Goal: Information Seeking & Learning: Learn about a topic

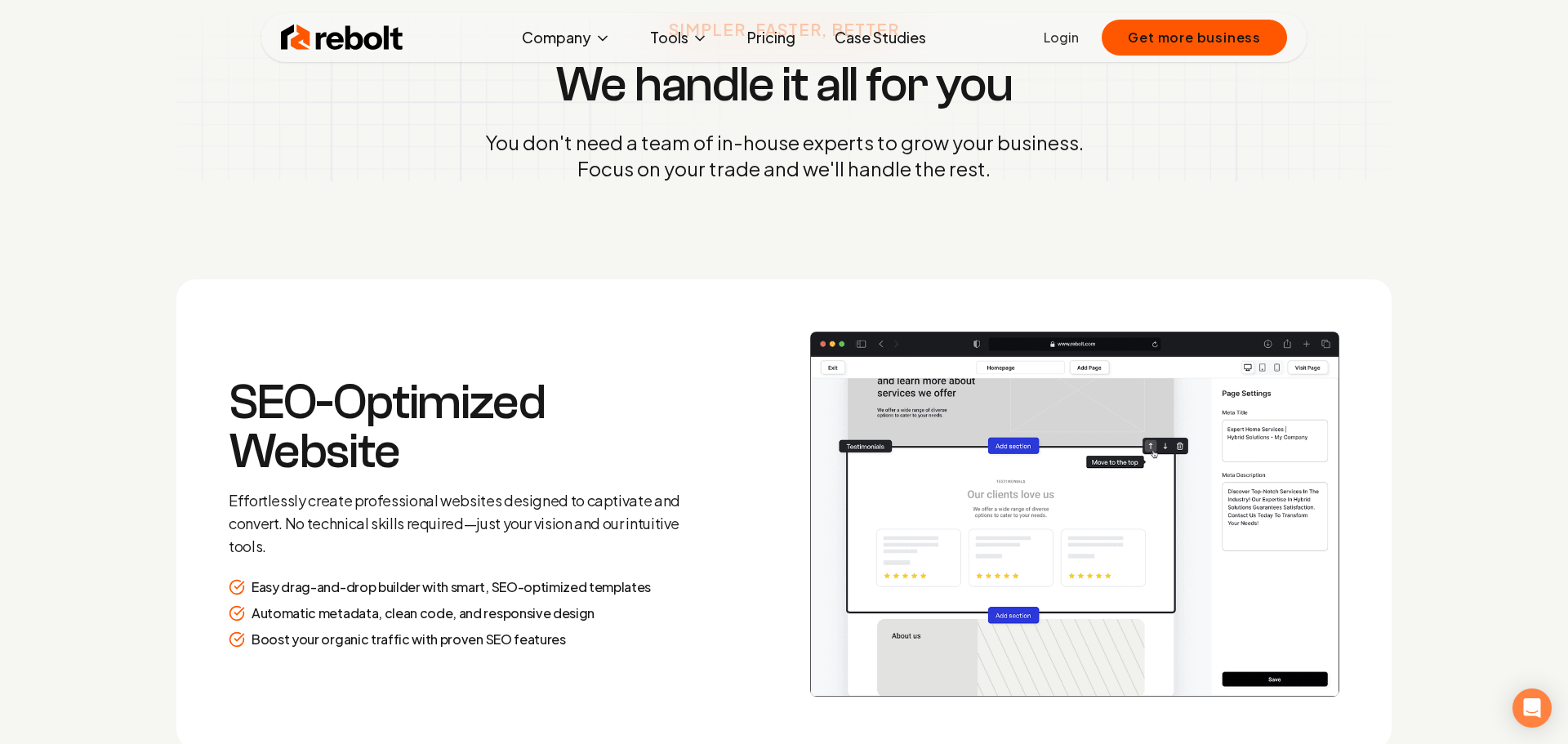
scroll to position [2092, 0]
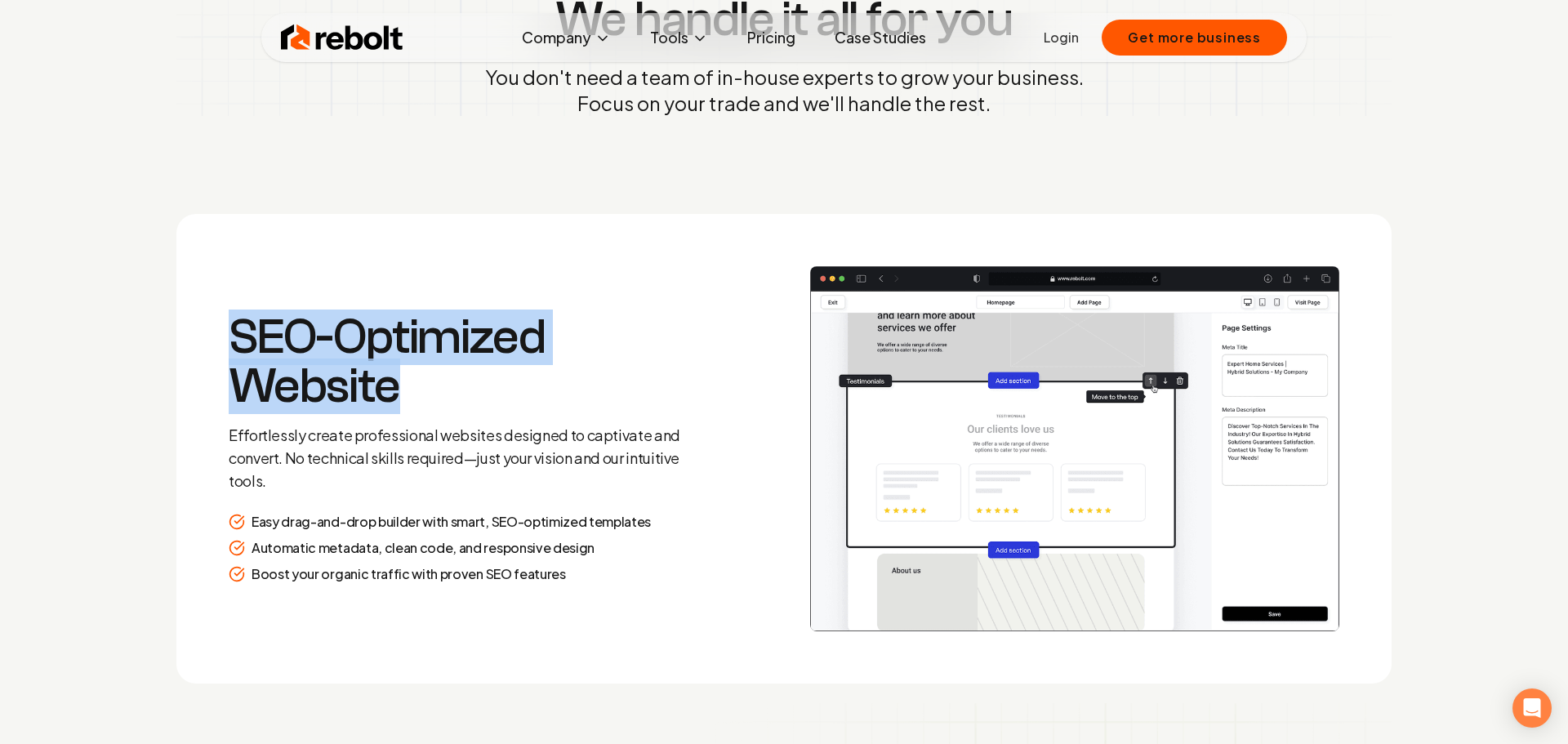
drag, startPoint x: 243, startPoint y: 332, endPoint x: 392, endPoint y: 400, distance: 163.8
click at [392, 400] on h3 "SEO-Optimized Website" at bounding box center [464, 362] width 470 height 98
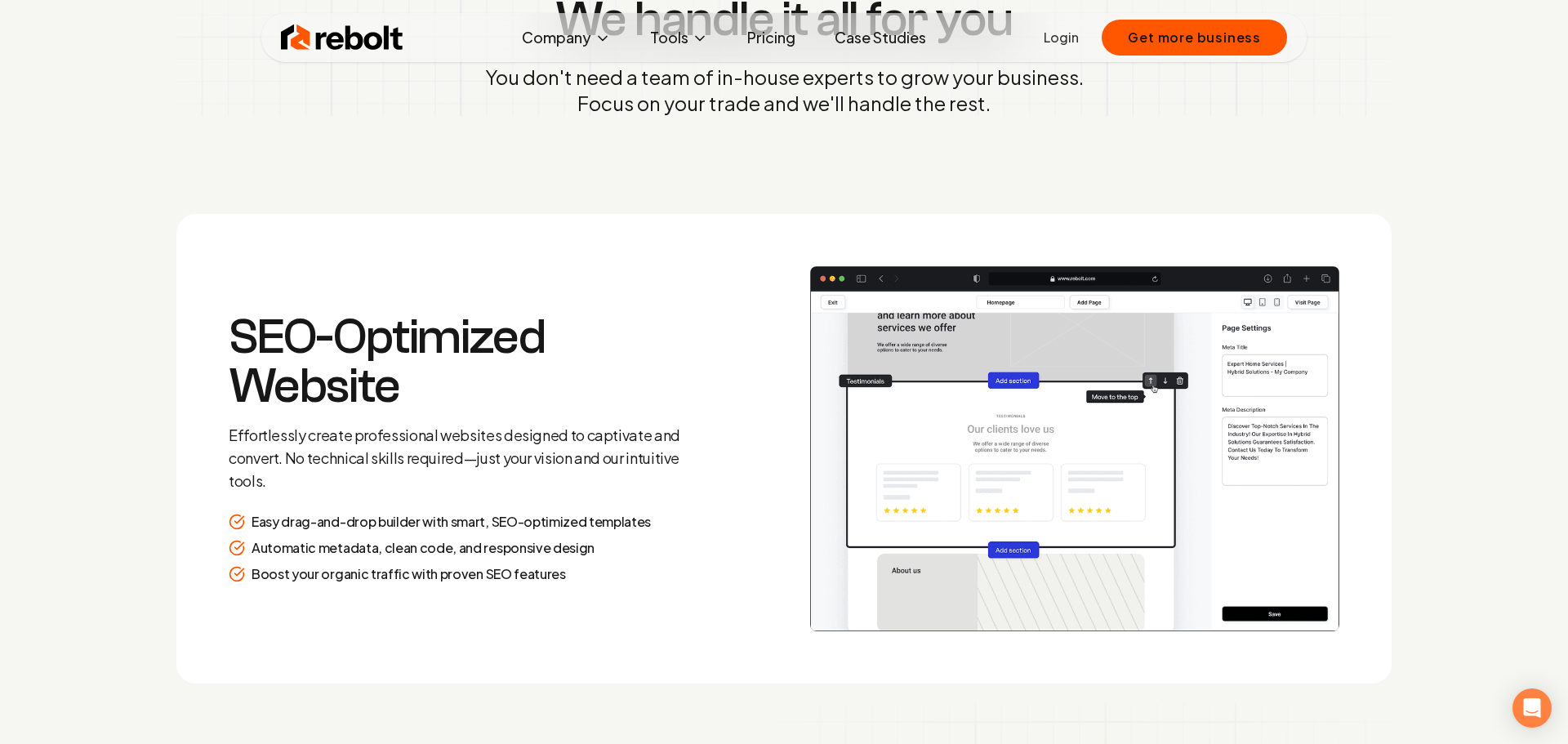
click at [520, 454] on p "Effortlessly create professional websites designed to captivate and convert. No…" at bounding box center [464, 459] width 470 height 69
click at [366, 460] on p "Effortlessly create professional websites designed to captivate and convert. No…" at bounding box center [464, 459] width 470 height 69
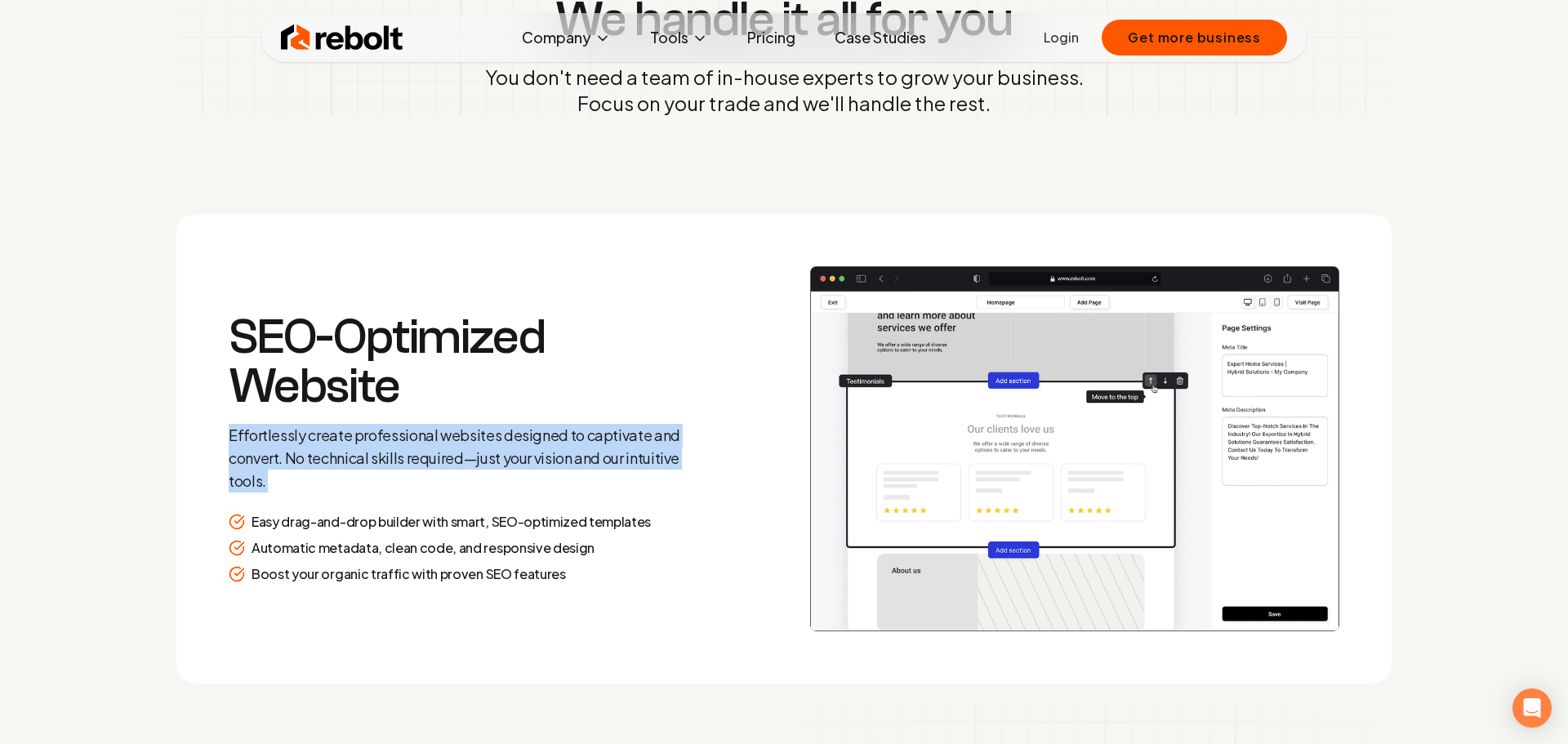
click at [366, 460] on p "Effortlessly create professional websites designed to captivate and convert. No…" at bounding box center [464, 459] width 470 height 69
click at [387, 498] on div "SEO-Optimized Website Effortlessly create professional websites designed to cap…" at bounding box center [464, 448] width 470 height 271
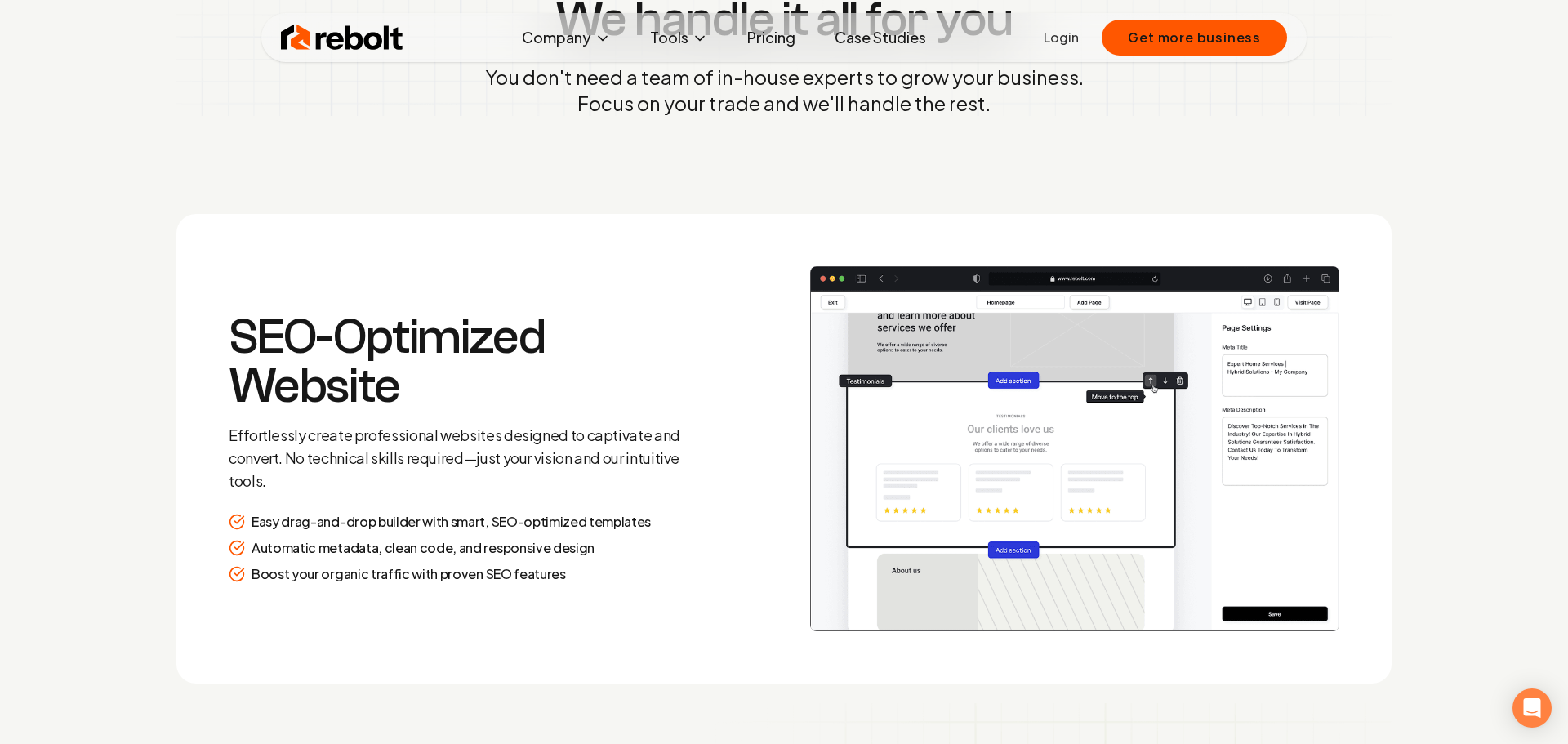
click at [411, 526] on p "Easy drag-and-drop builder with smart, SEO-optimized templates" at bounding box center [451, 522] width 399 height 19
click at [421, 549] on p "Automatic metadata, clean code, and responsive design" at bounding box center [423, 548] width 343 height 19
click at [434, 572] on p "Boost your organic traffic with proven SEO features" at bounding box center [408, 574] width 314 height 19
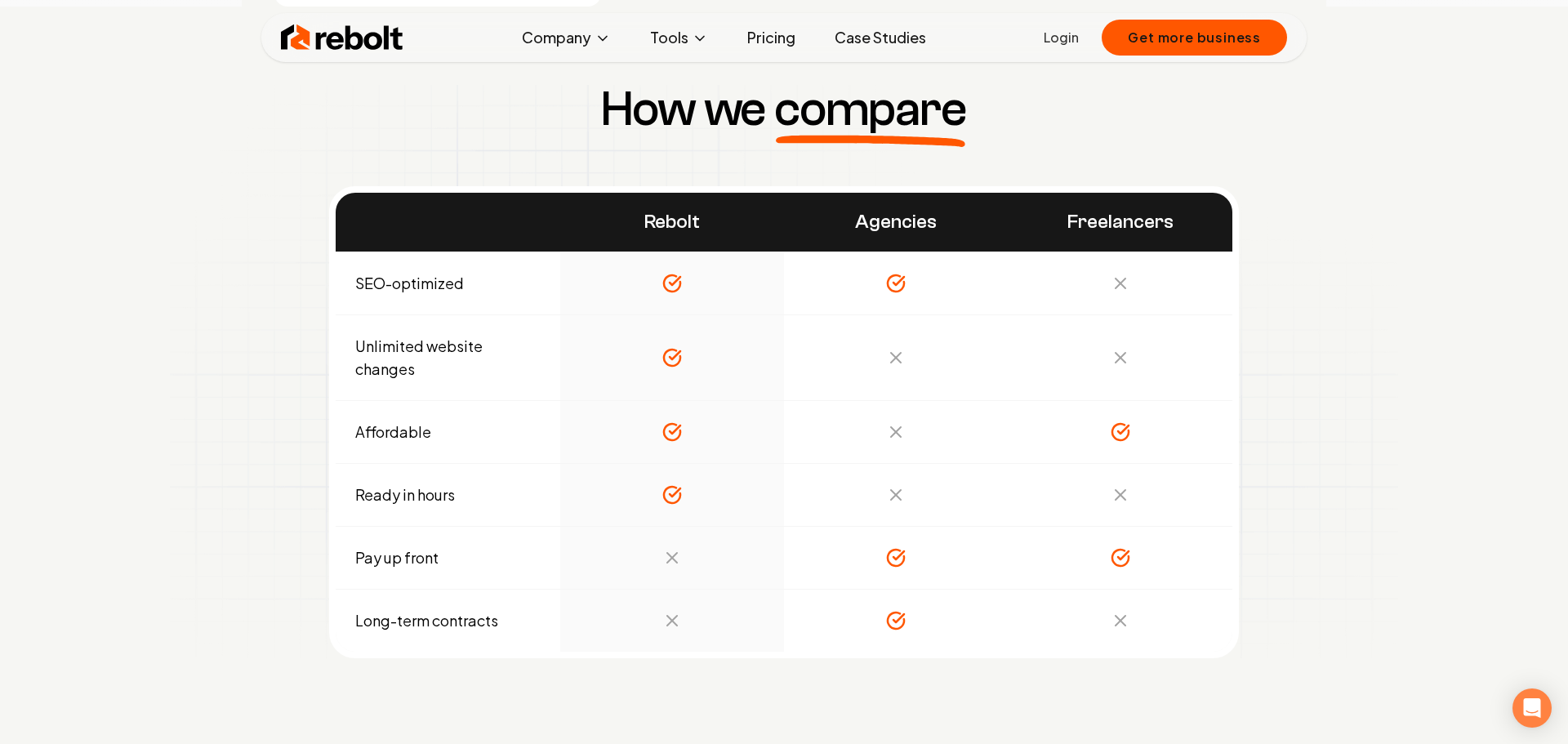
scroll to position [5619, 0]
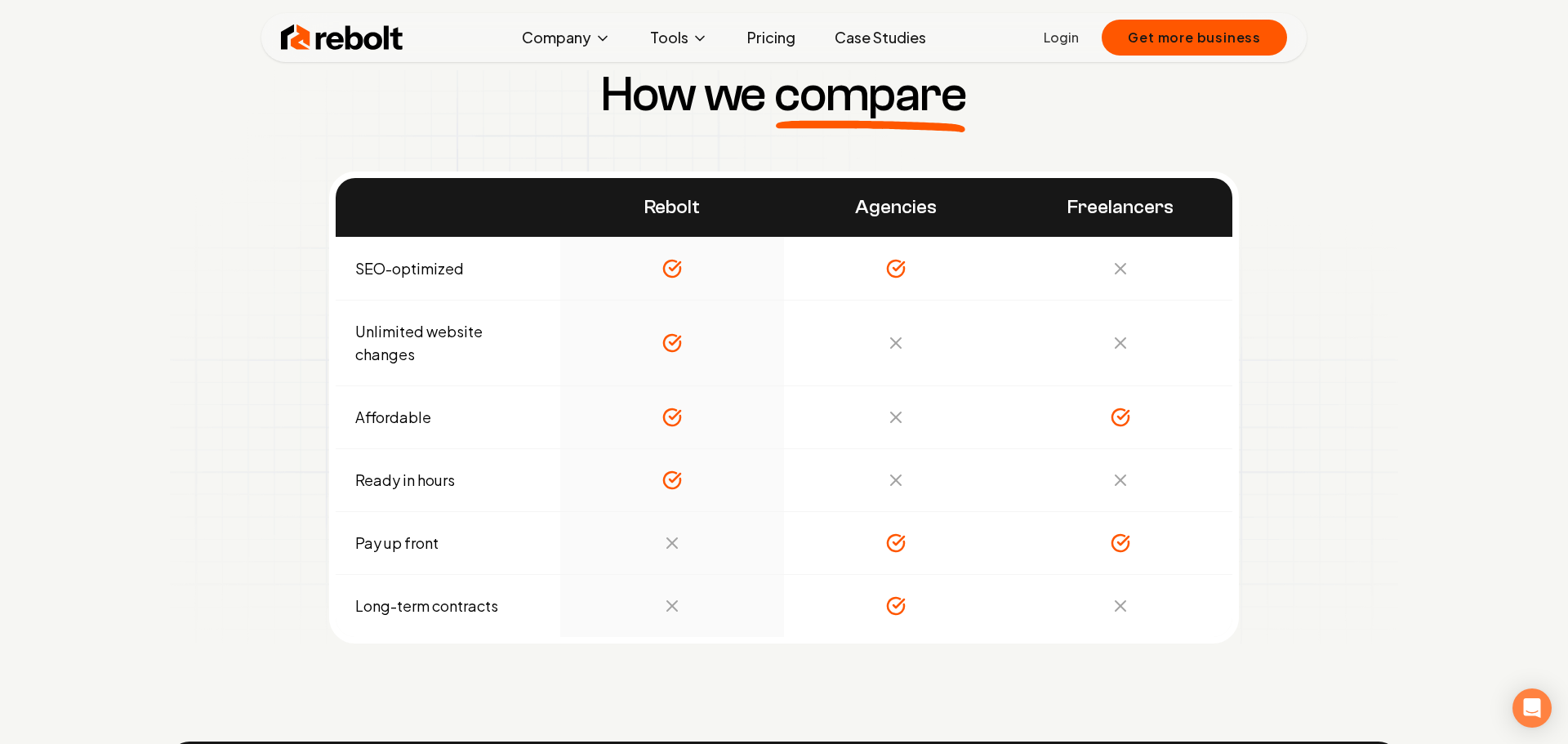
click at [773, 41] on link "Pricing" at bounding box center [771, 37] width 75 height 33
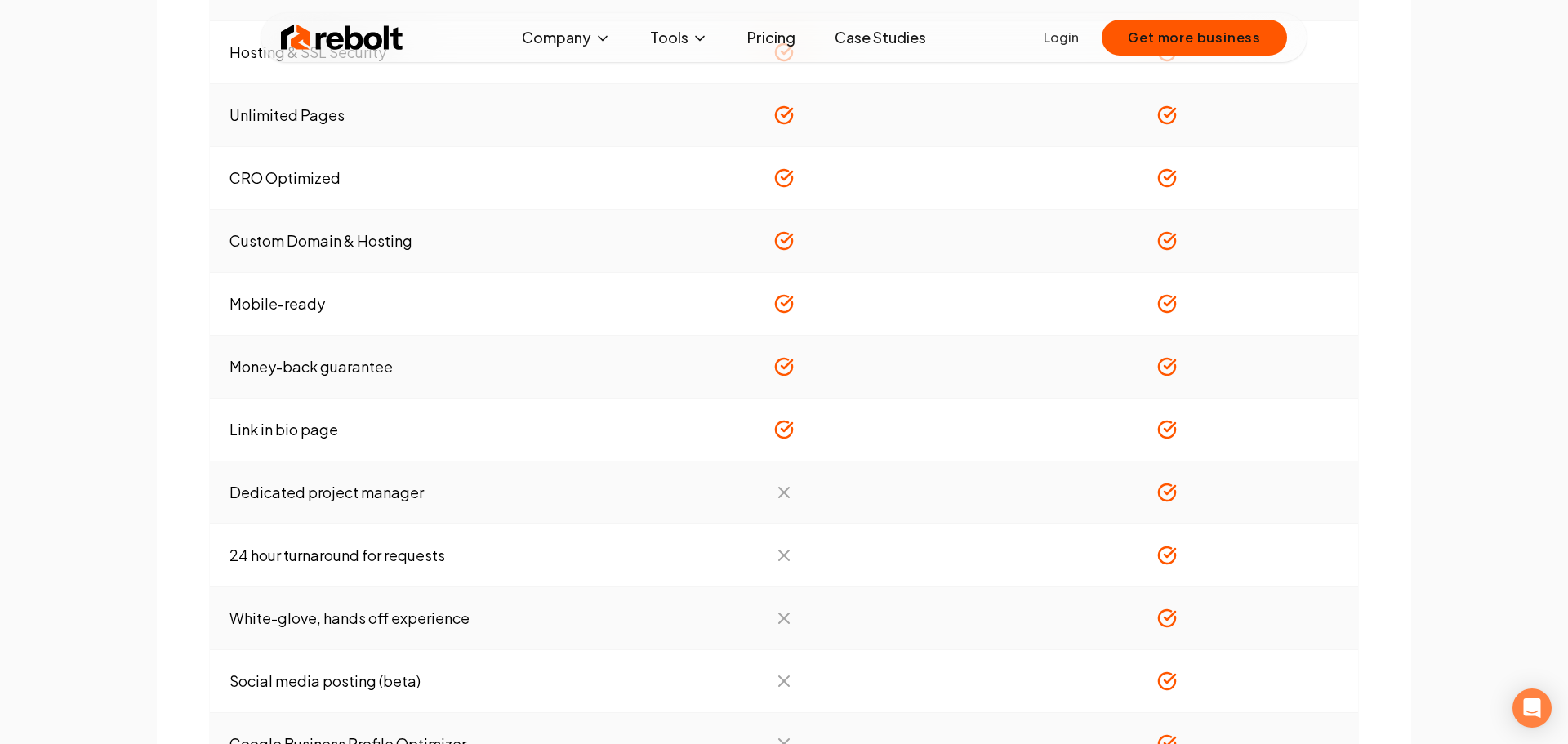
scroll to position [1514, 0]
